Goal: Task Accomplishment & Management: Manage account settings

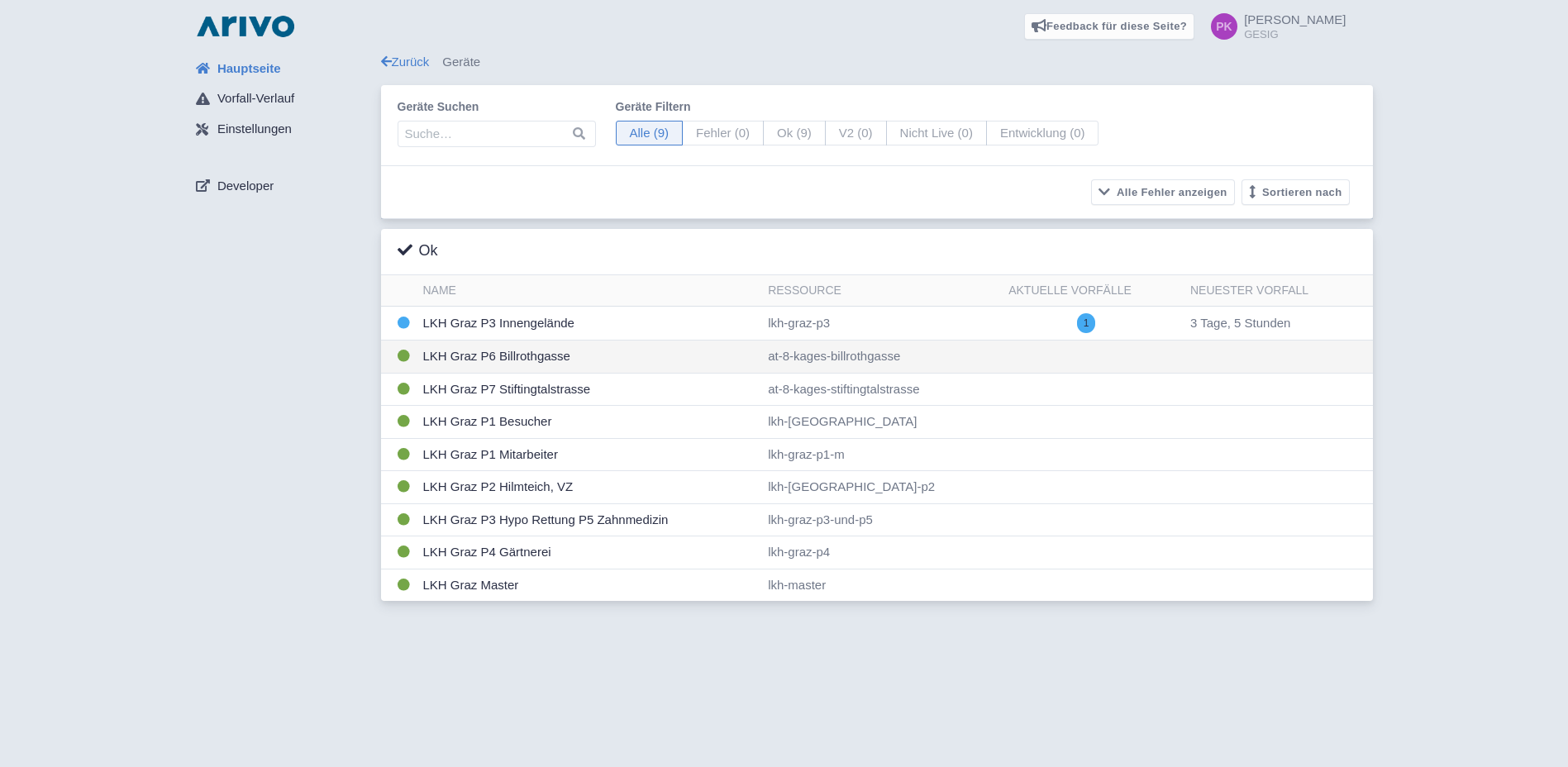
click at [527, 351] on td "LKH Graz P6 Billrothgasse" at bounding box center [589, 357] width 345 height 33
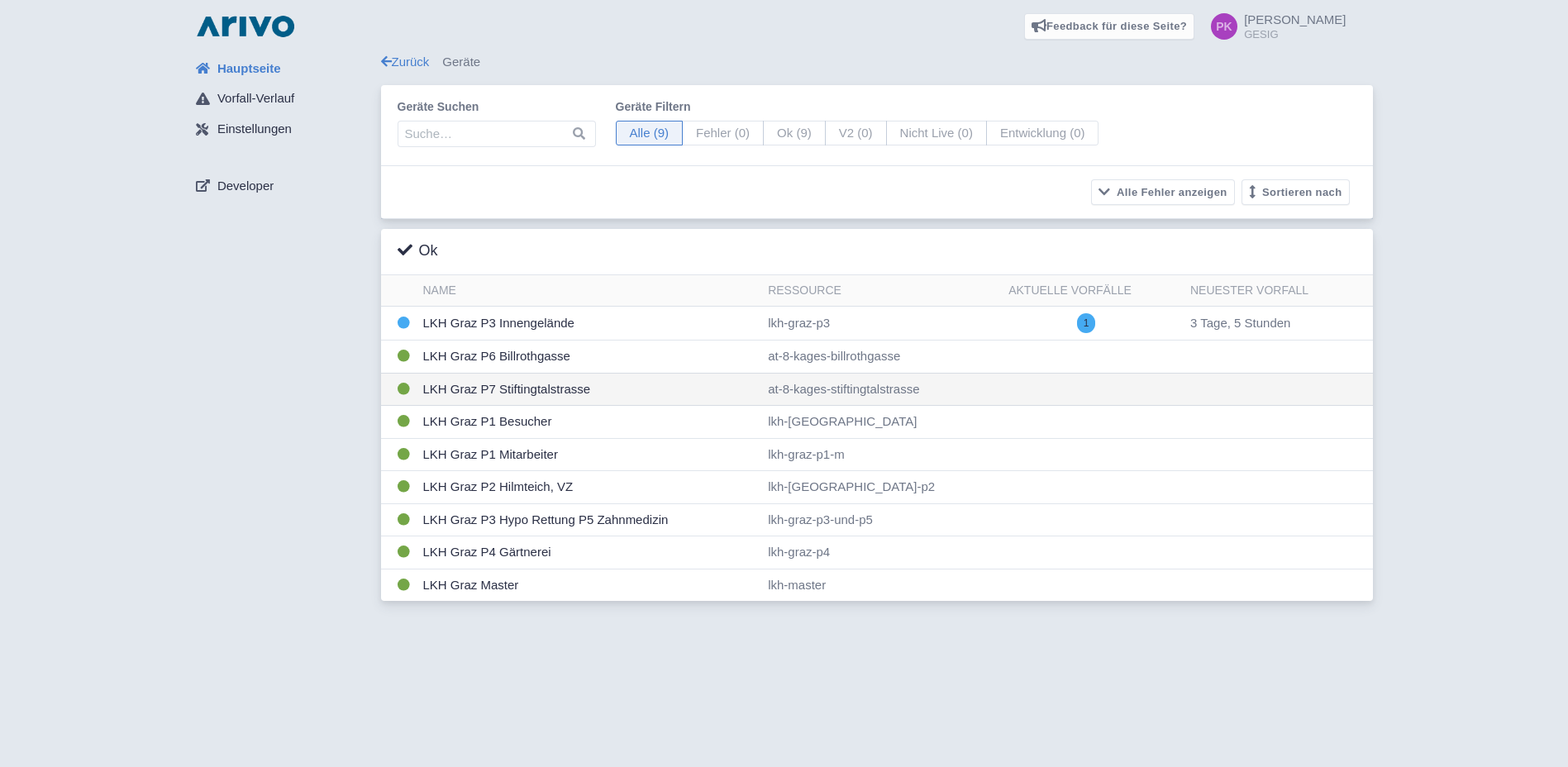
click at [527, 391] on td "LKH Graz P7 Stiftingtalstrasse" at bounding box center [589, 389] width 345 height 33
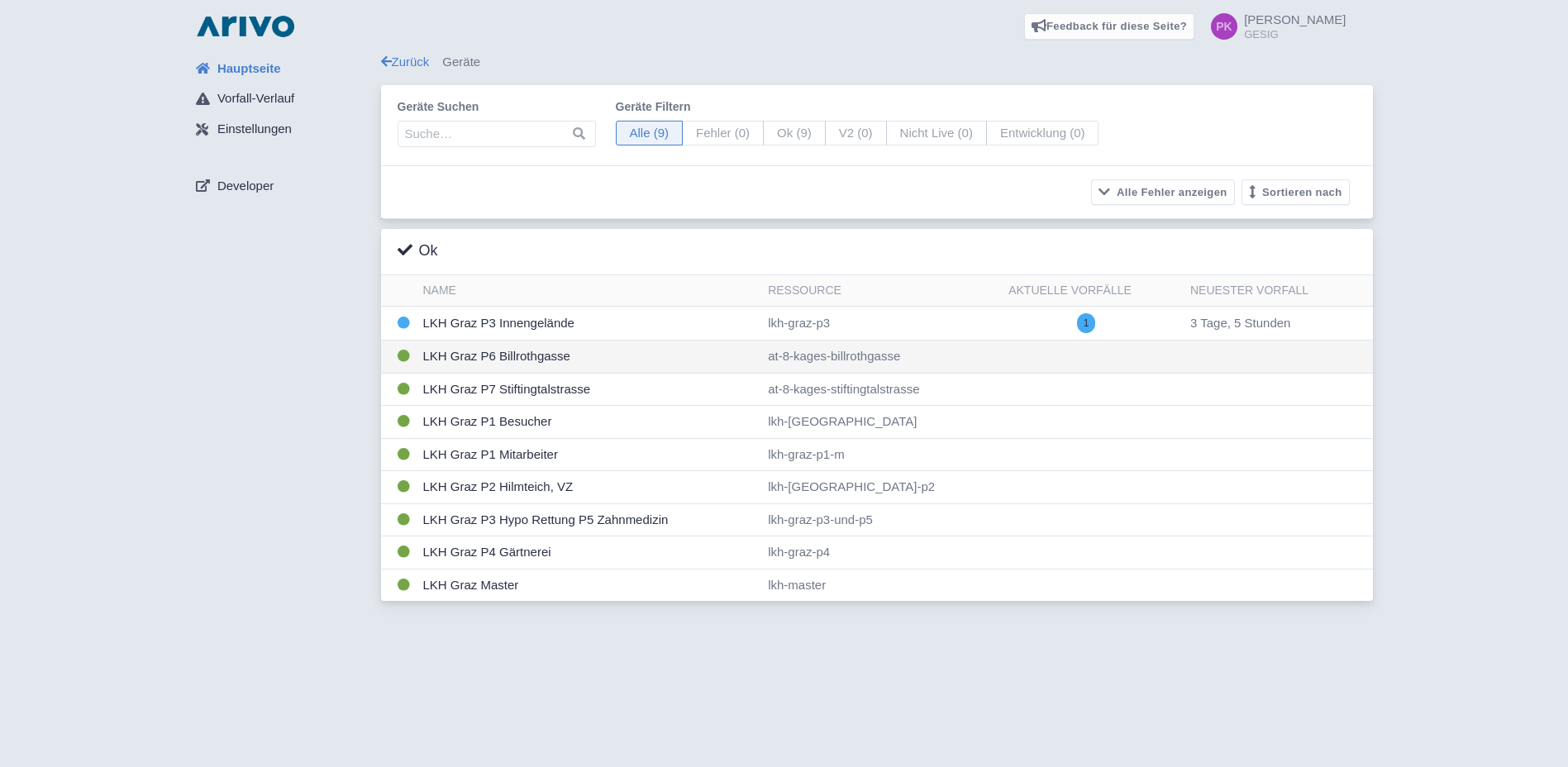
click at [518, 357] on td "LKH Graz P6 Billrothgasse" at bounding box center [589, 357] width 345 height 33
click at [416, 57] on link "Zurück" at bounding box center [405, 62] width 48 height 14
click at [1237, 27] on span at bounding box center [1225, 27] width 27 height 27
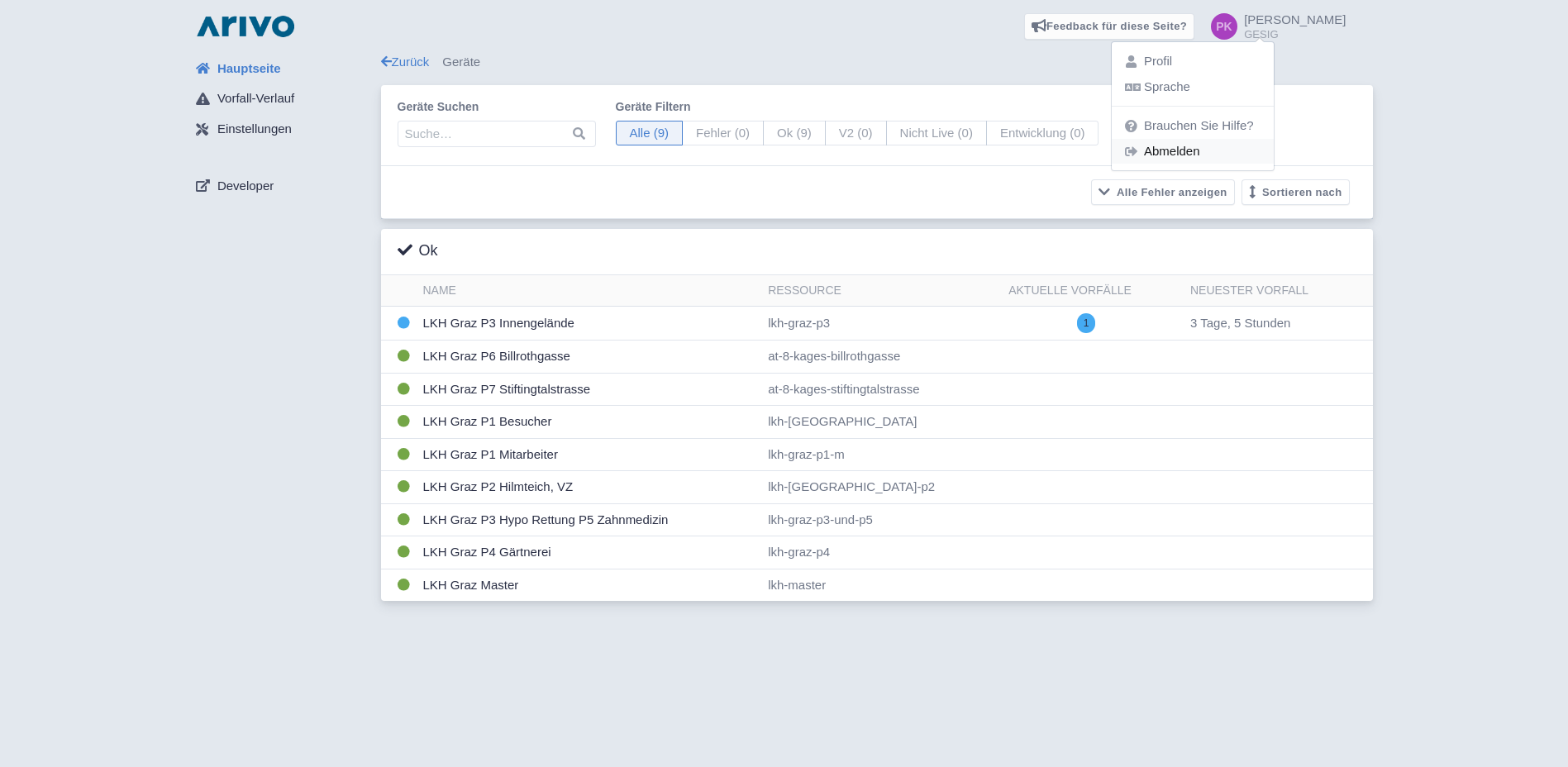
click at [1242, 151] on link "Abmelden" at bounding box center [1192, 151] width 162 height 26
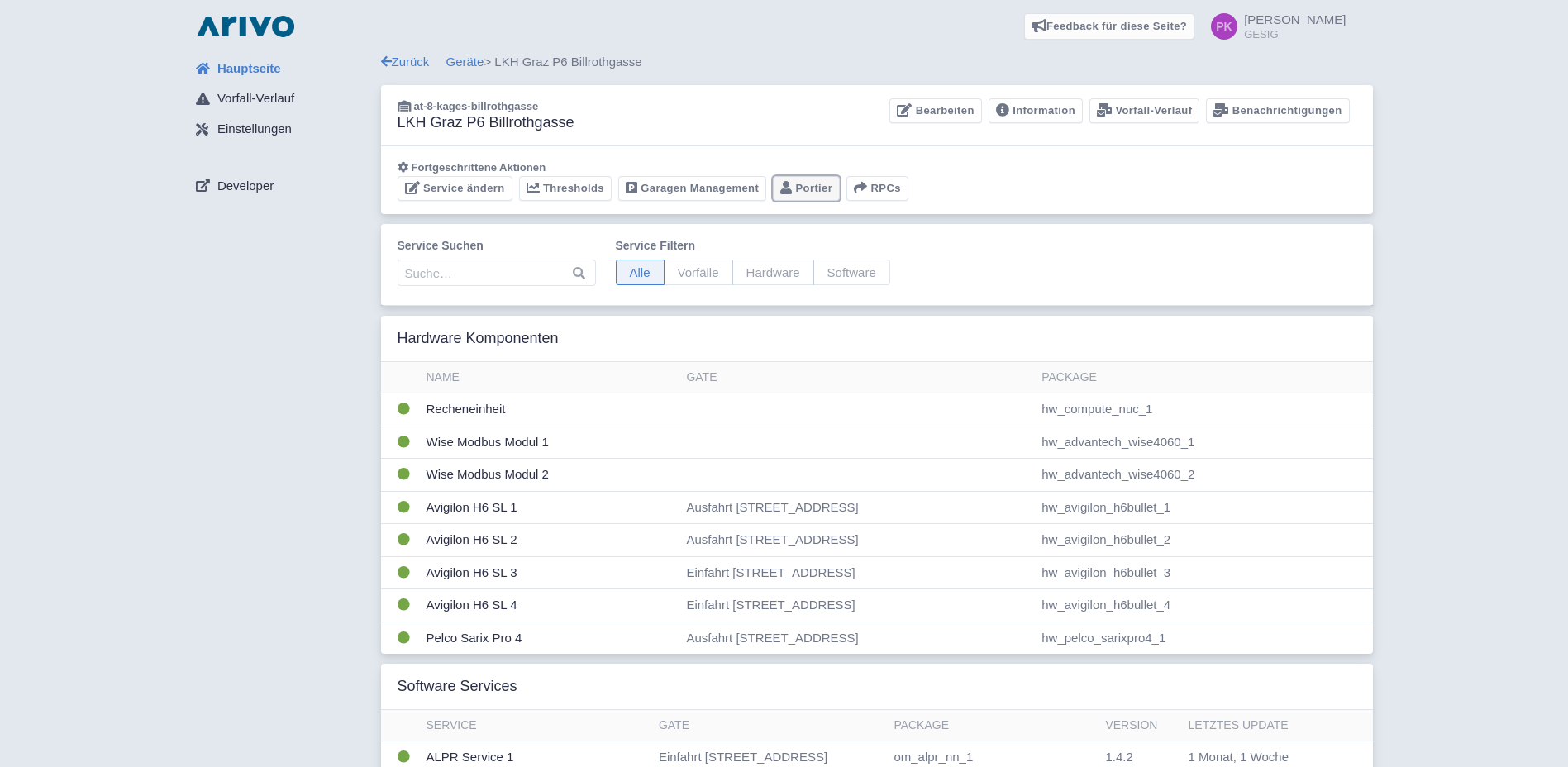
click at [819, 192] on link "Portier" at bounding box center [806, 188] width 67 height 26
click at [409, 62] on link "Zurück" at bounding box center [405, 62] width 48 height 14
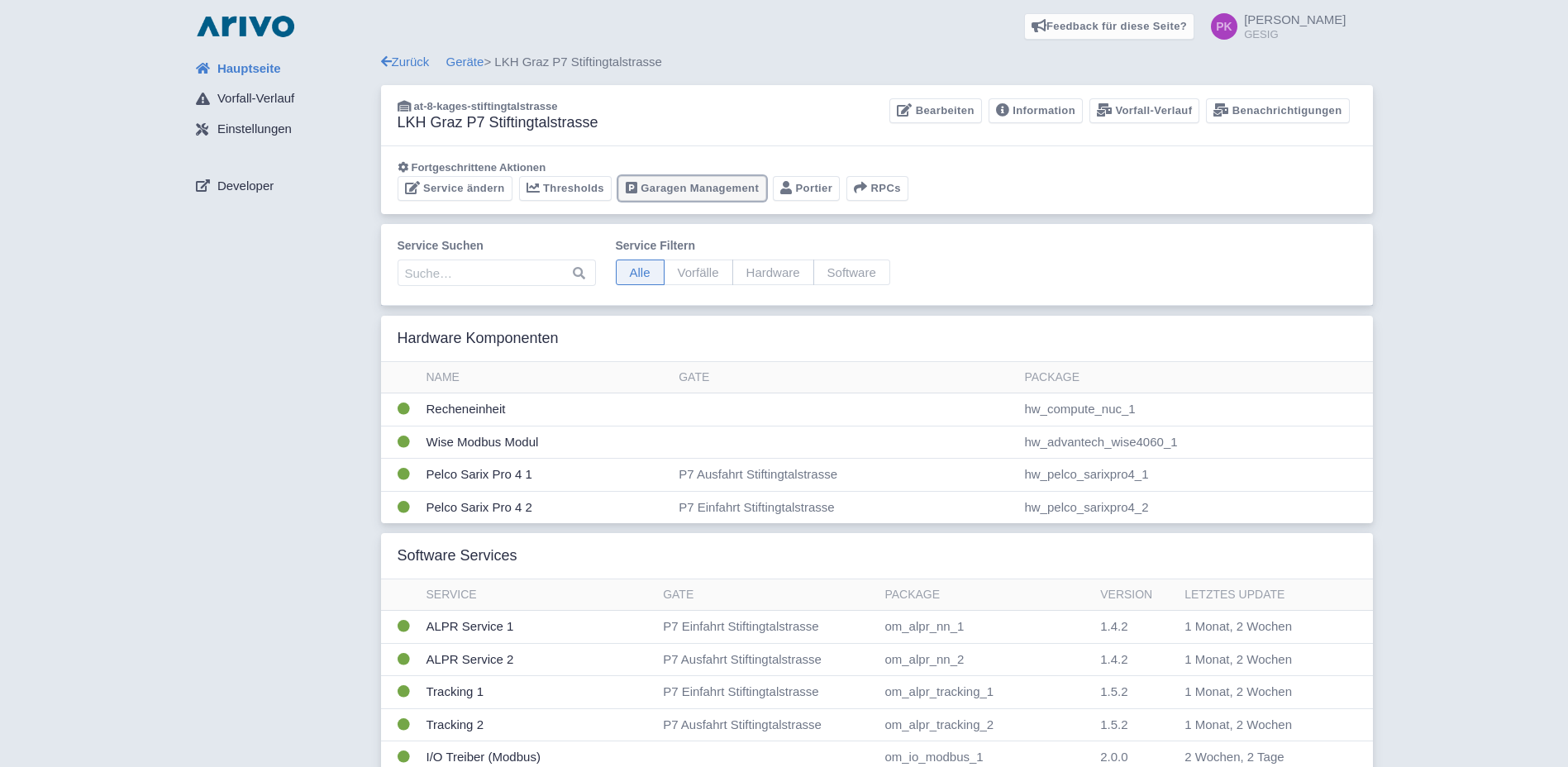
click at [692, 191] on link "Garagen Management" at bounding box center [692, 188] width 148 height 26
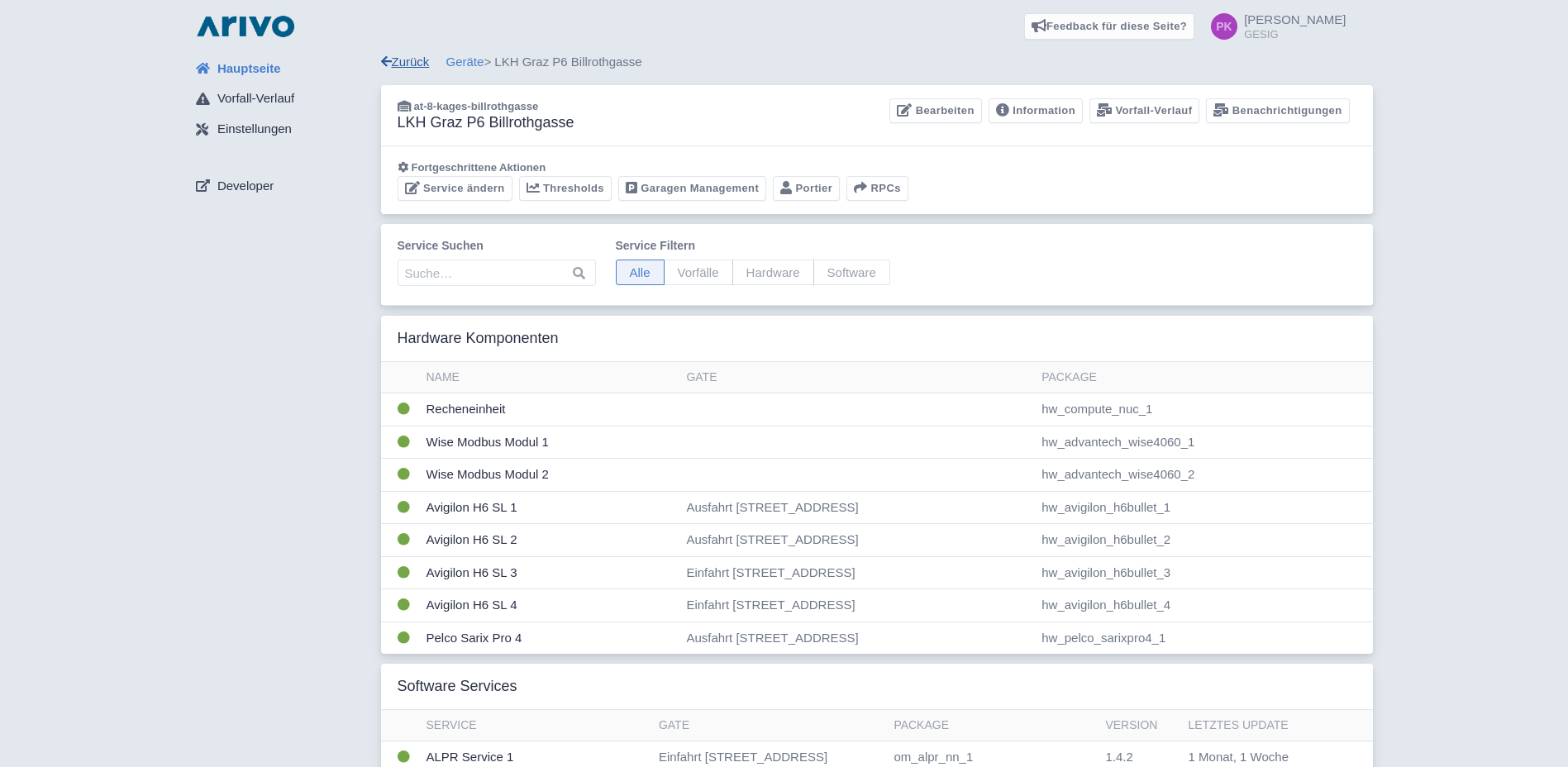
click at [415, 58] on link "Zurück" at bounding box center [405, 62] width 48 height 14
